Goal: Task Accomplishment & Management: Complete application form

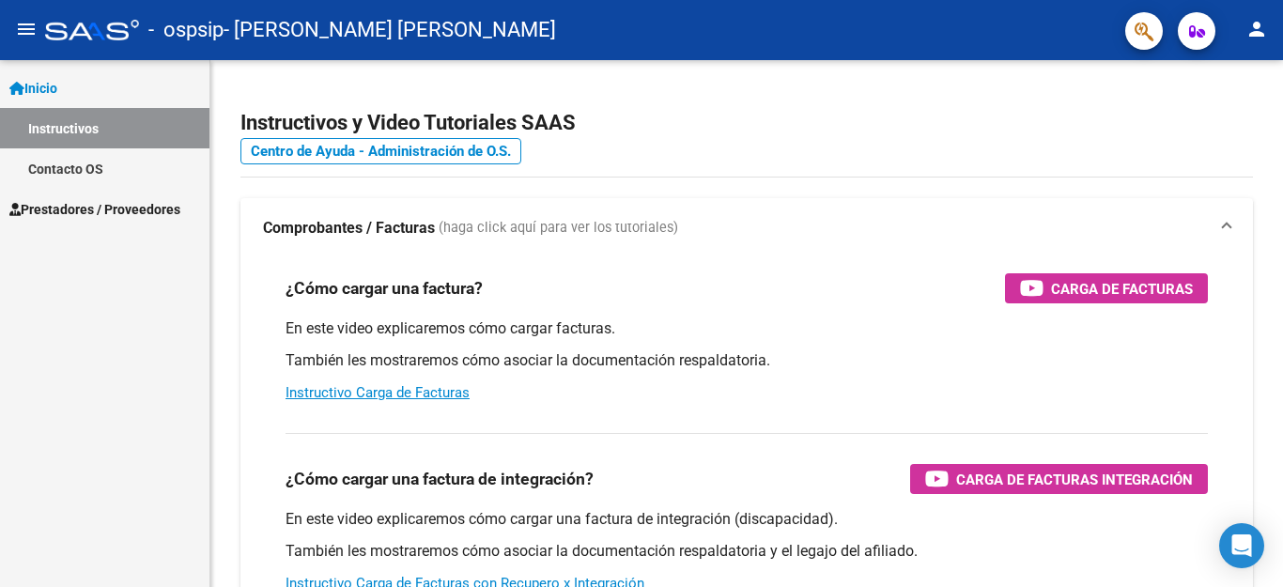
click at [70, 211] on span "Prestadores / Proveedores" at bounding box center [94, 209] width 171 height 21
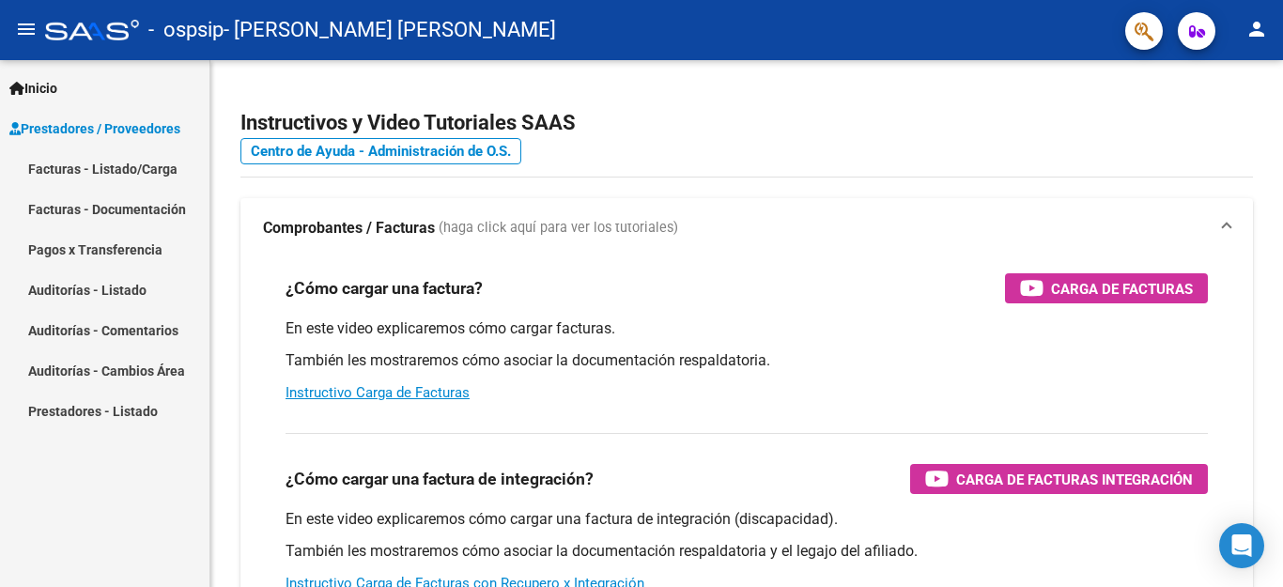
click at [93, 167] on link "Facturas - Listado/Carga" at bounding box center [104, 168] width 209 height 40
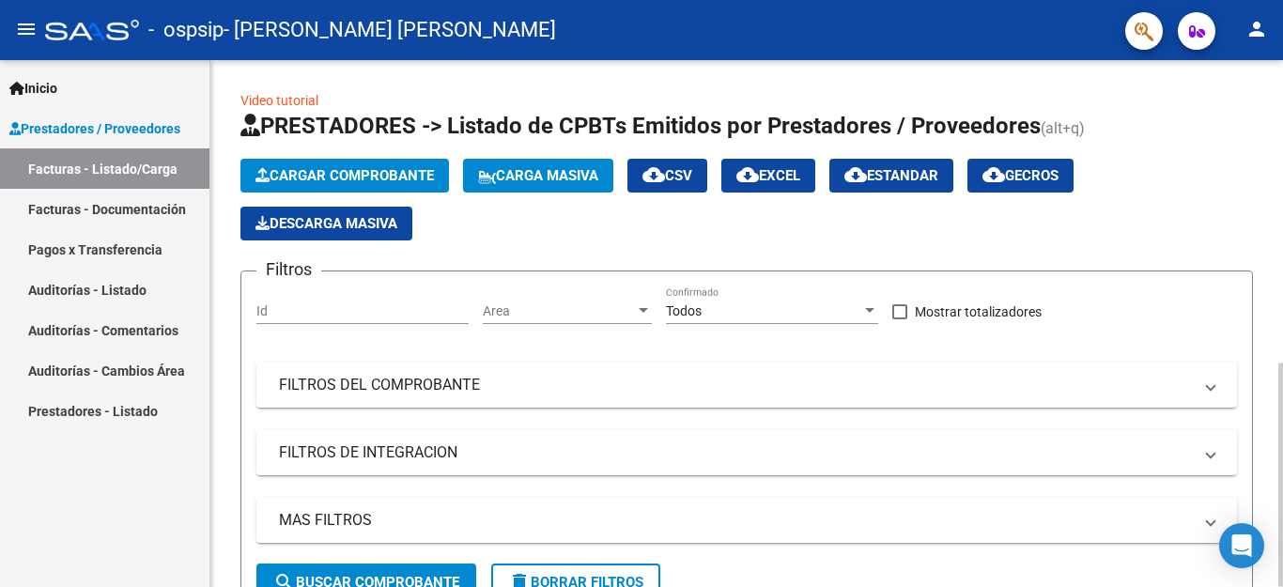
click at [326, 177] on span "Cargar Comprobante" at bounding box center [344, 175] width 178 height 17
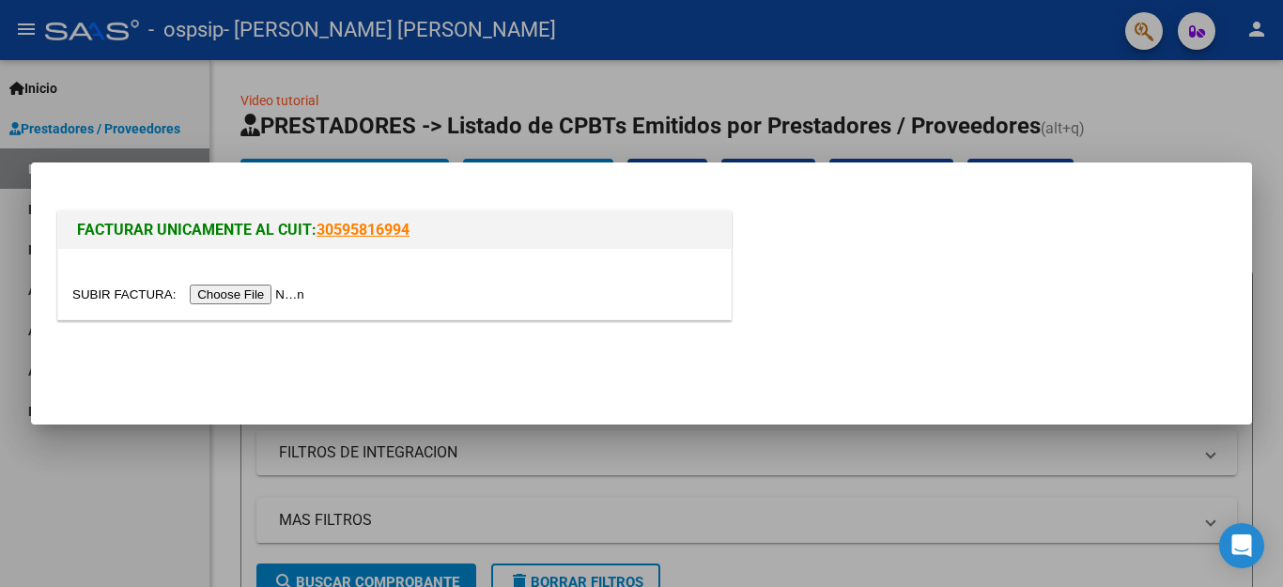
click at [269, 293] on input "file" at bounding box center [191, 295] width 238 height 20
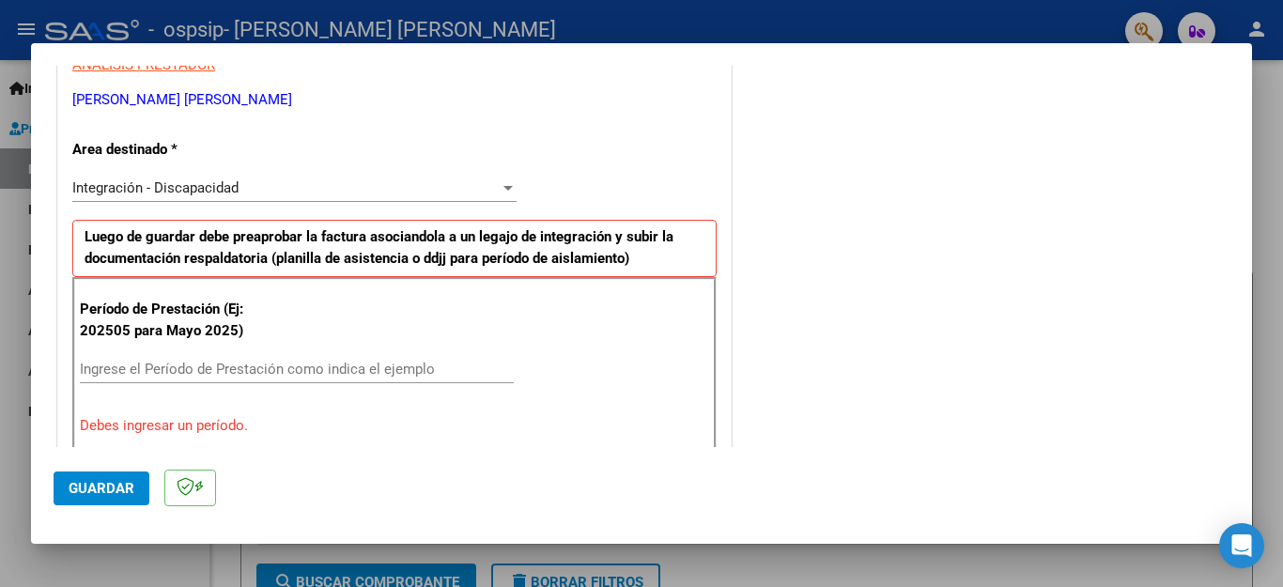
scroll to position [464, 0]
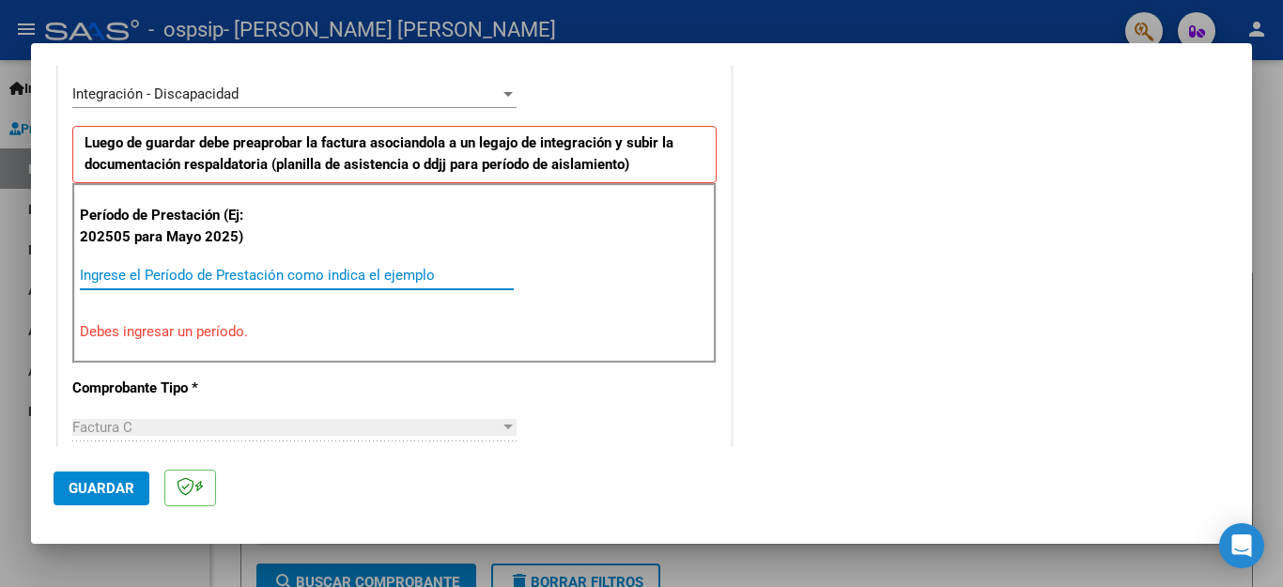
click at [188, 275] on input "Ingrese el Período de Prestación como indica el ejemplo" at bounding box center [297, 275] width 434 height 17
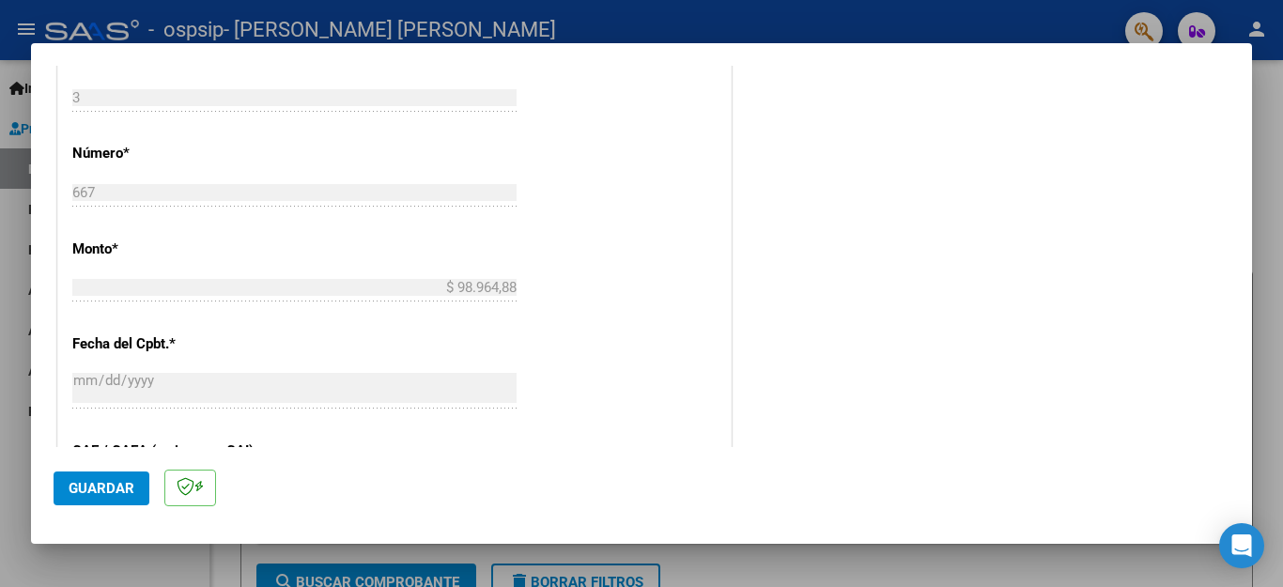
scroll to position [1027, 0]
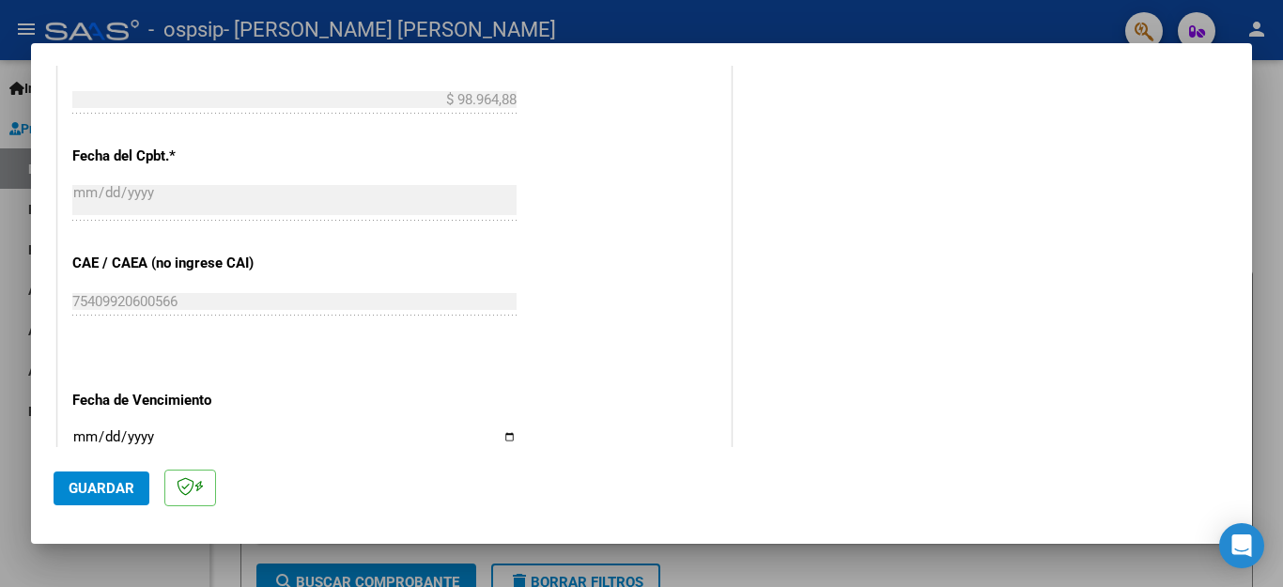
type input "202509"
click at [77, 429] on input "Ingresar la fecha" at bounding box center [294, 444] width 444 height 30
type input "[DATE]"
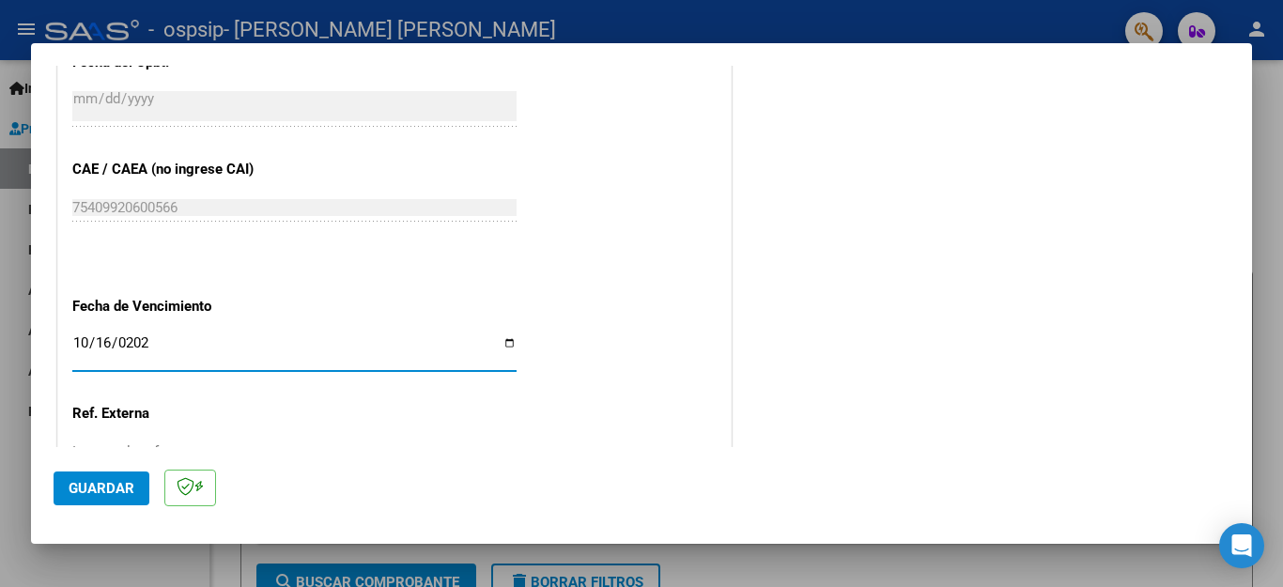
scroll to position [1248, 0]
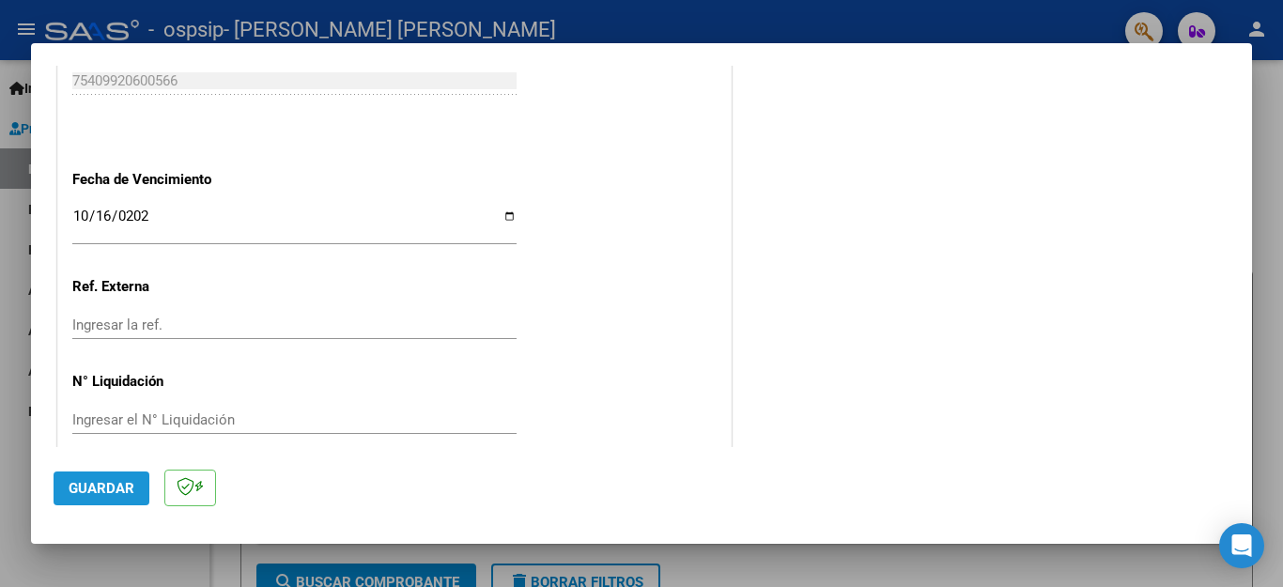
click at [121, 485] on span "Guardar" at bounding box center [102, 488] width 66 height 17
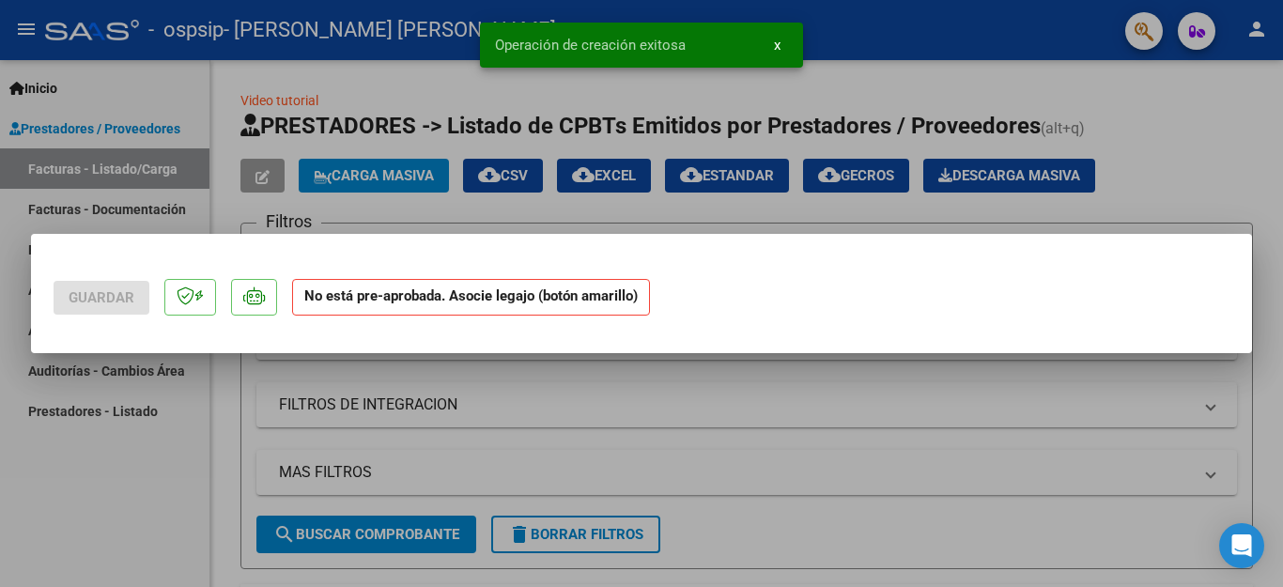
scroll to position [0, 0]
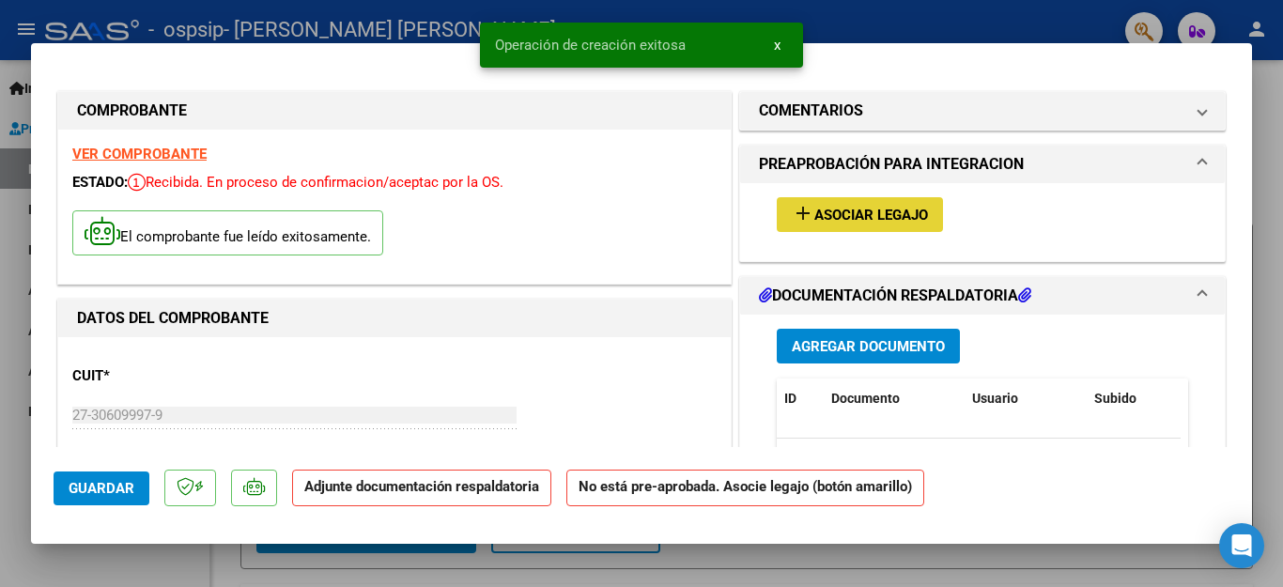
click at [849, 212] on span "Asociar Legajo" at bounding box center [871, 215] width 114 height 17
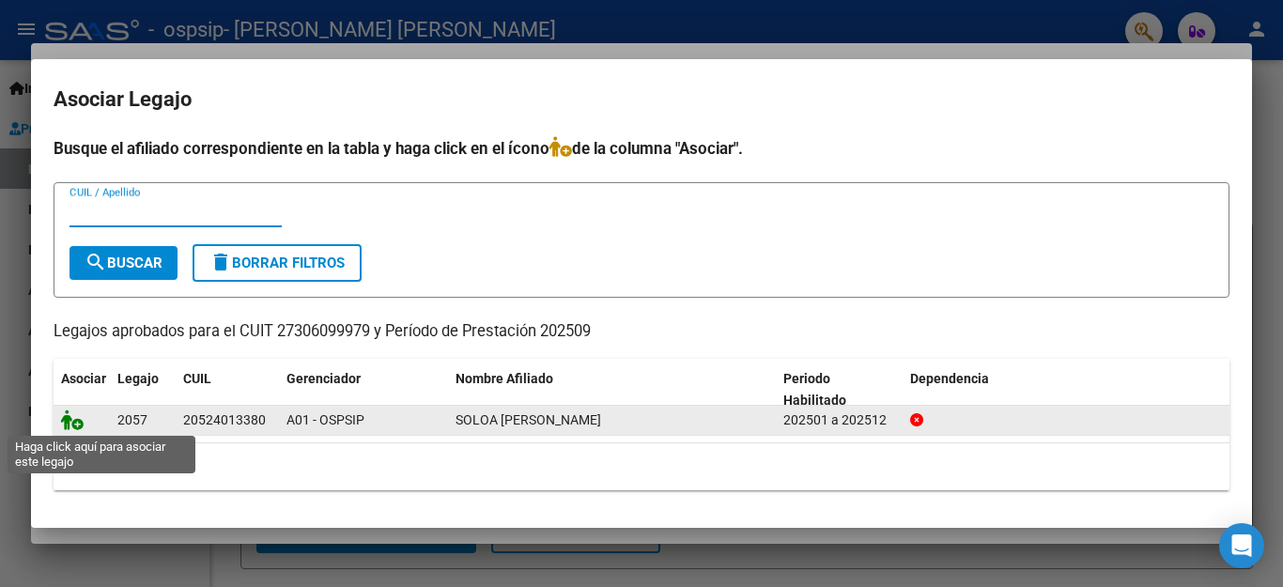
click at [71, 422] on icon at bounding box center [72, 419] width 23 height 21
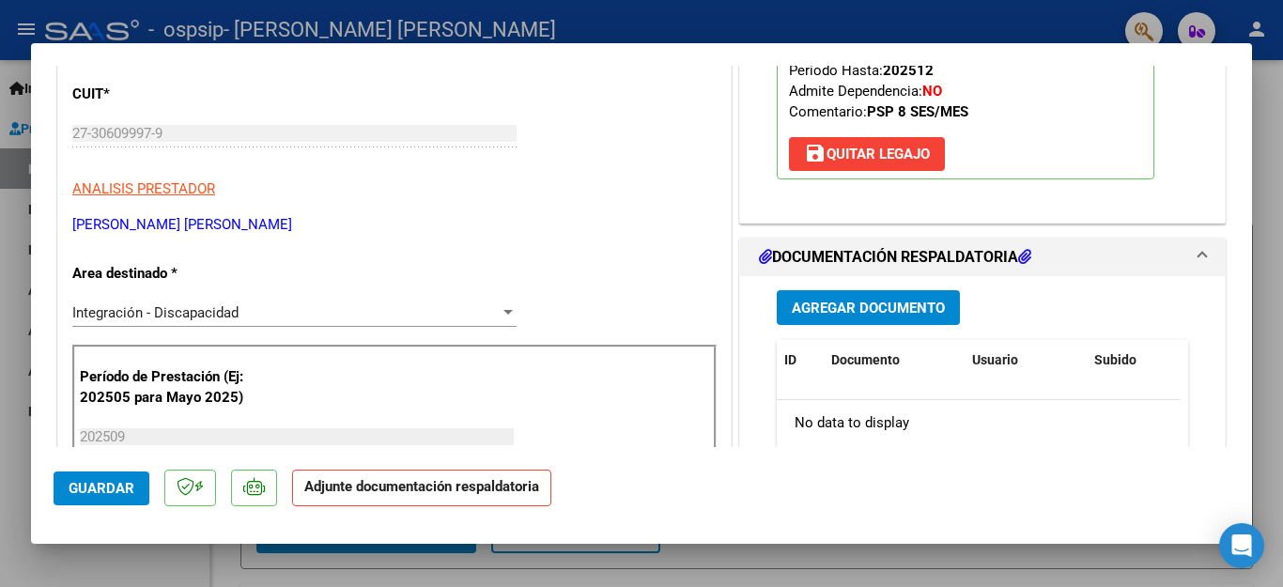
scroll to position [376, 0]
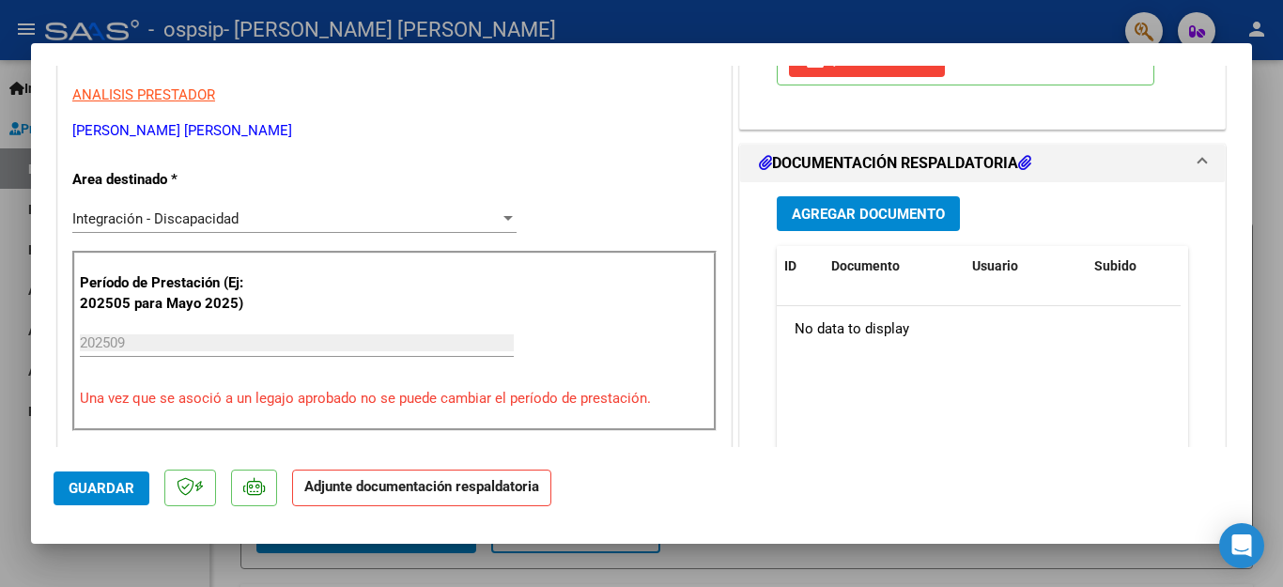
click at [858, 207] on span "Agregar Documento" at bounding box center [868, 214] width 153 height 17
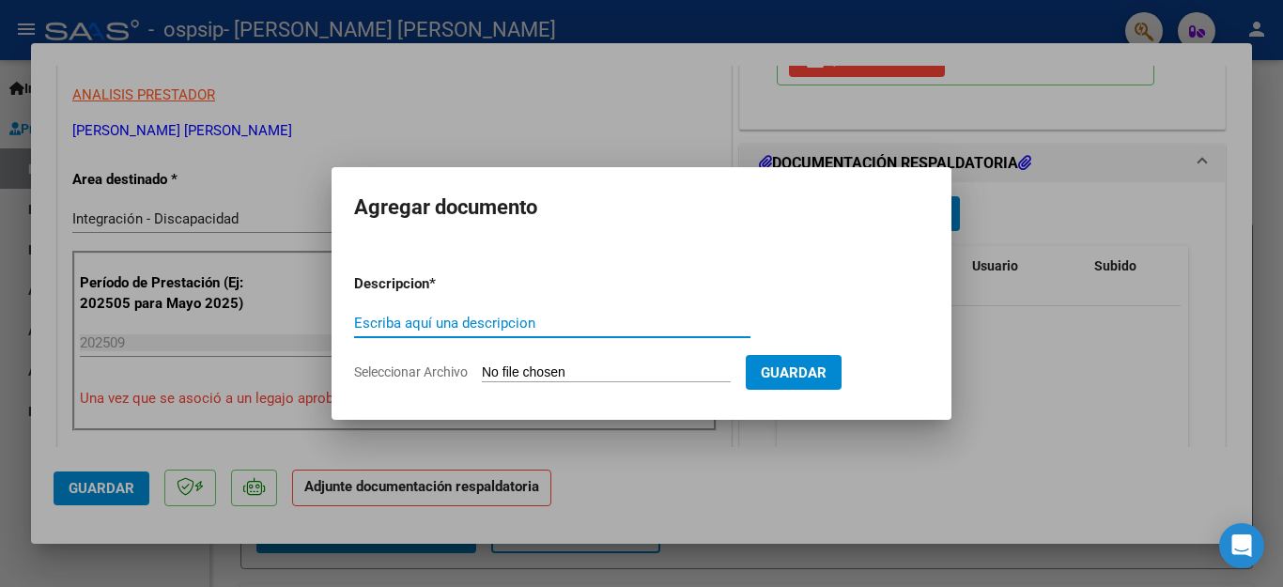
click at [427, 321] on input "Escriba aquí una descripcion" at bounding box center [552, 323] width 396 height 17
type input "ASISTENCIA"
click at [501, 364] on input "Seleccionar Archivo" at bounding box center [606, 373] width 249 height 18
type input "C:\fakepath\Santino septiembre .pdf"
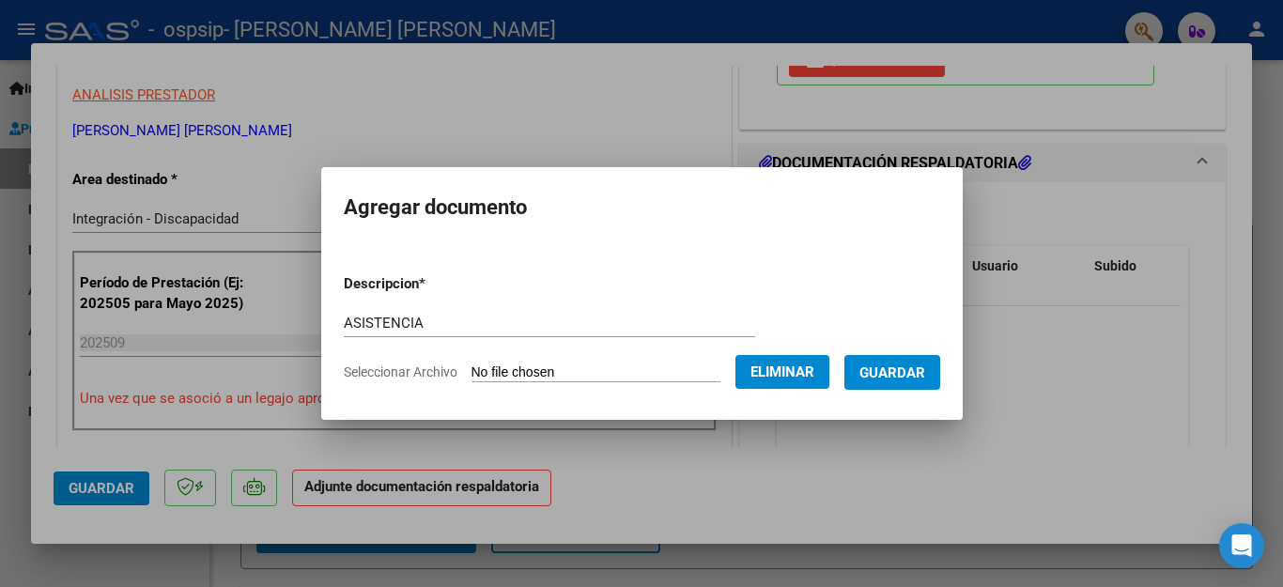
click at [905, 373] on span "Guardar" at bounding box center [892, 372] width 66 height 17
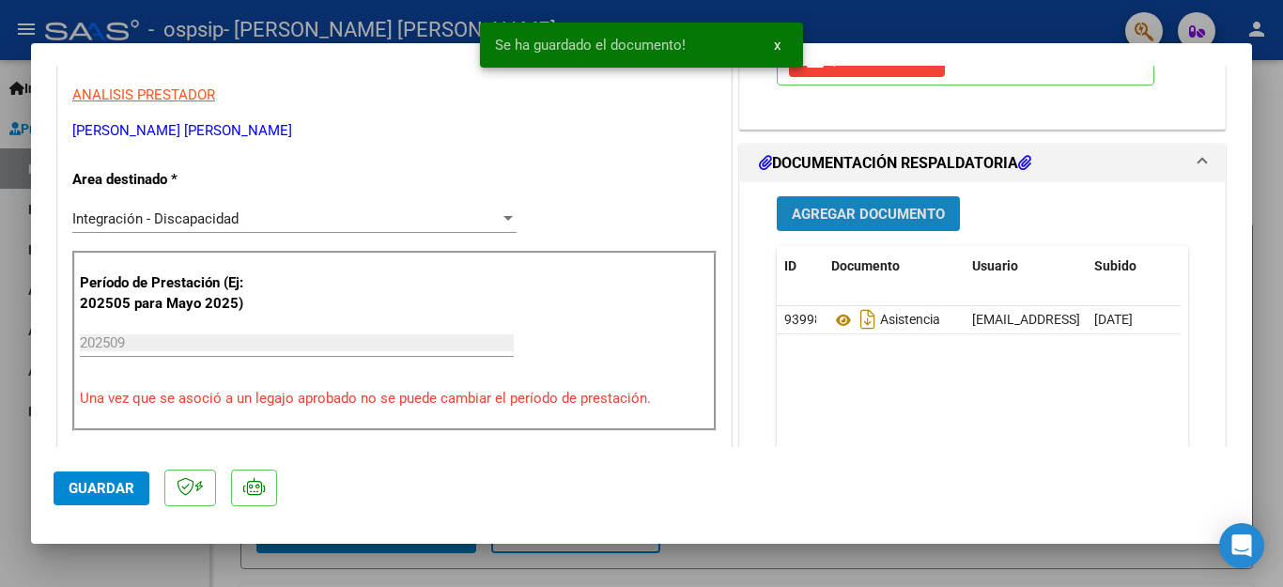
click at [876, 213] on span "Agregar Documento" at bounding box center [868, 214] width 153 height 17
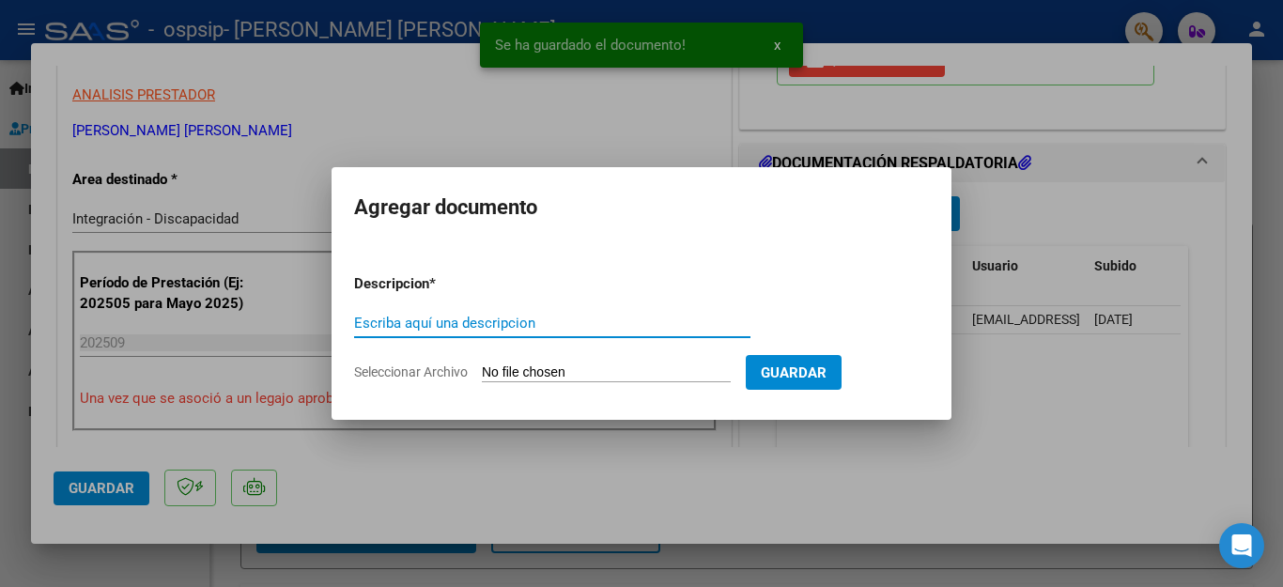
click at [427, 327] on input "Escriba aquí una descripcion" at bounding box center [552, 323] width 396 height 17
type input "autorizacion"
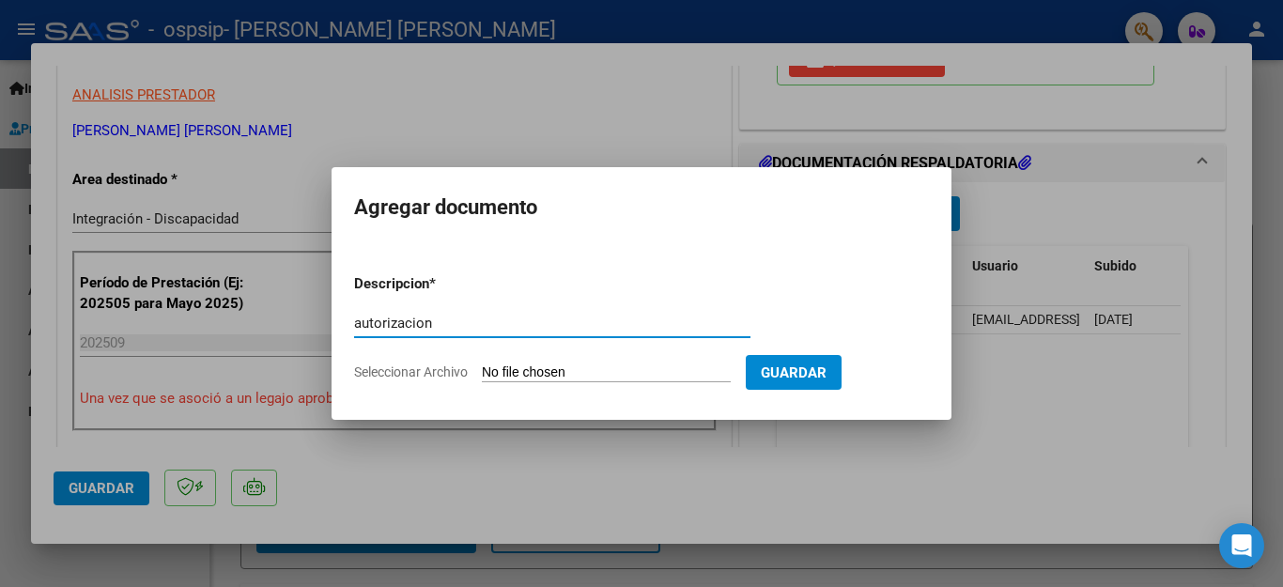
click at [556, 374] on input "Seleccionar Archivo" at bounding box center [606, 373] width 249 height 18
type input "C:\fakepath\subir todos los meses AUTORIZACION 2025 SEGUN RESOLUCION 360 22_fir…"
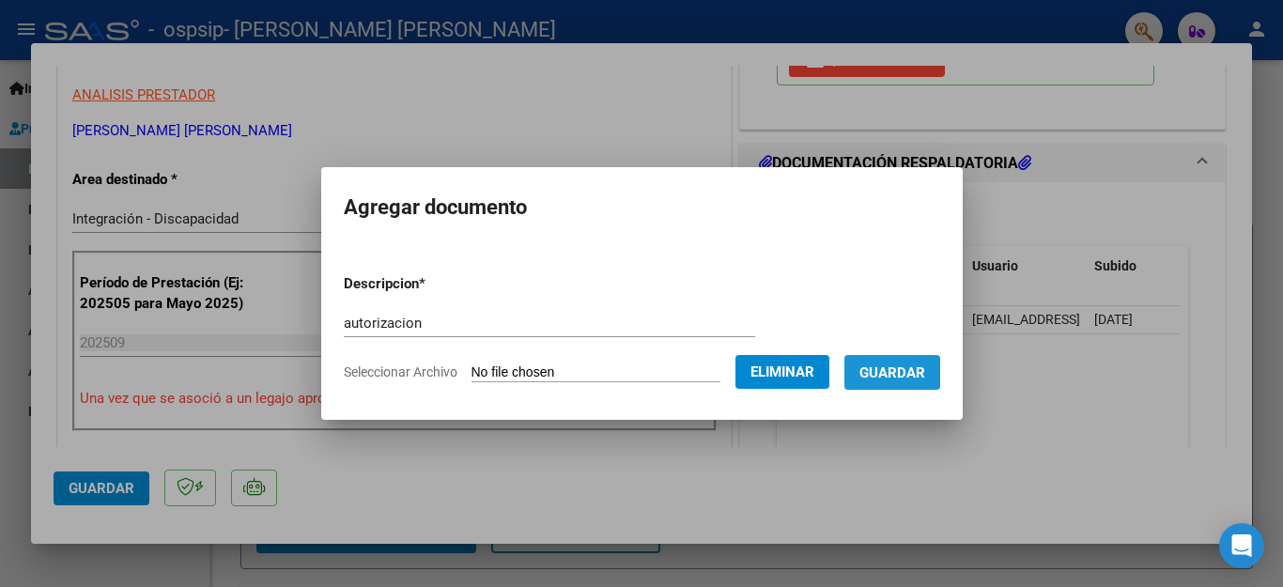
click at [925, 365] on span "Guardar" at bounding box center [892, 372] width 66 height 17
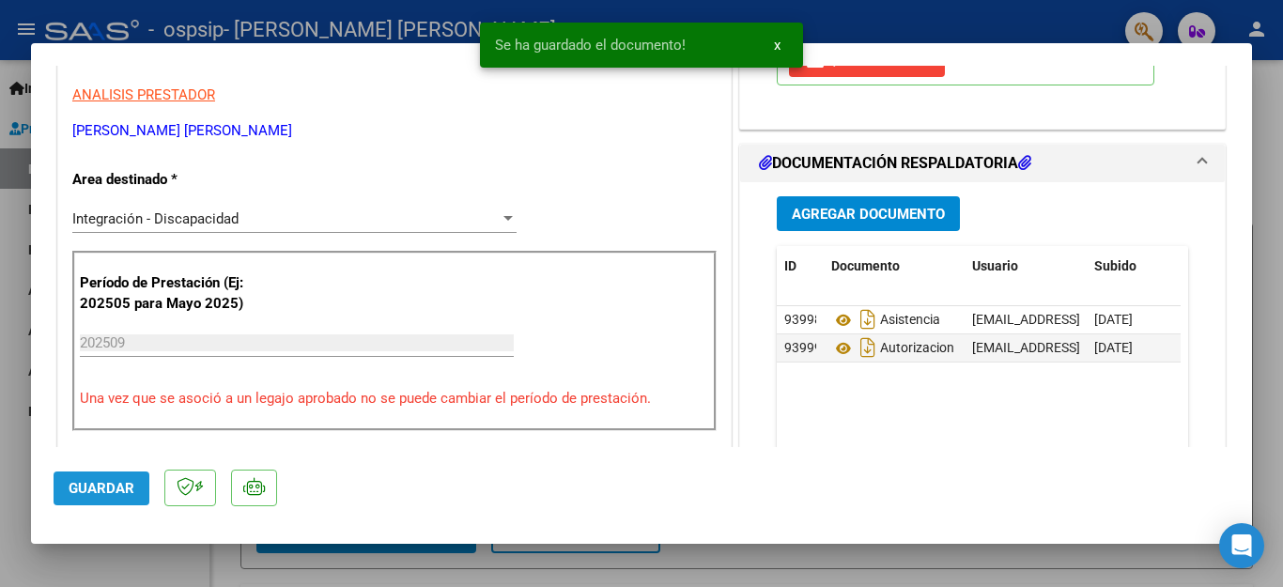
click at [109, 486] on span "Guardar" at bounding box center [102, 488] width 66 height 17
